Goal: Find specific page/section

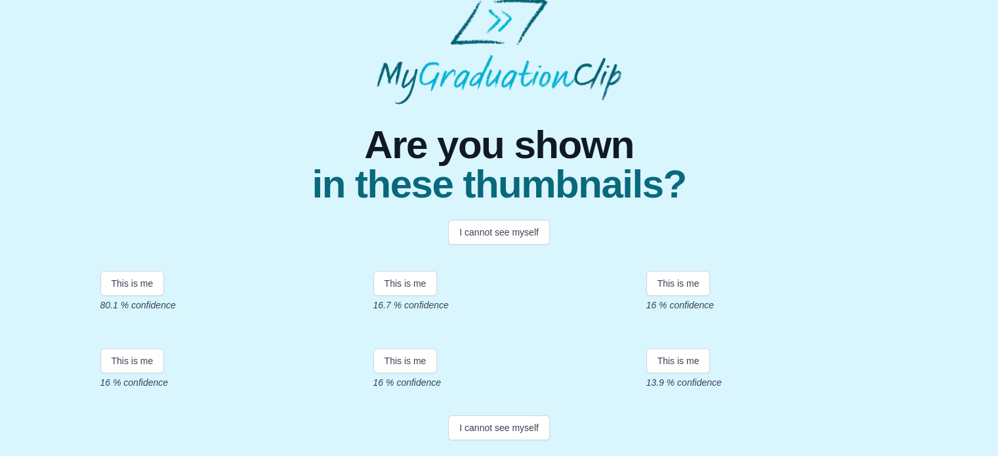
scroll to position [66, 0]
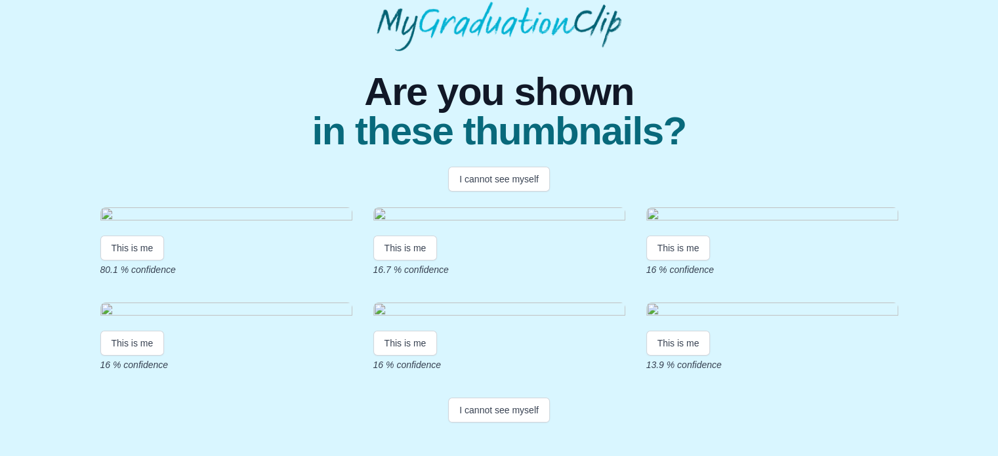
click at [192, 225] on img at bounding box center [226, 216] width 252 height 18
click at [131, 260] on button "This is me" at bounding box center [132, 247] width 64 height 25
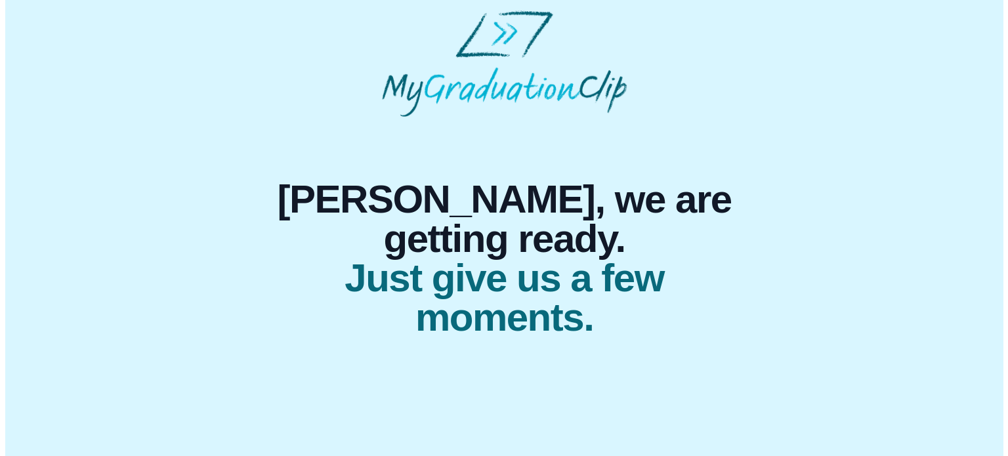
scroll to position [0, 0]
